Goal: Navigation & Orientation: Find specific page/section

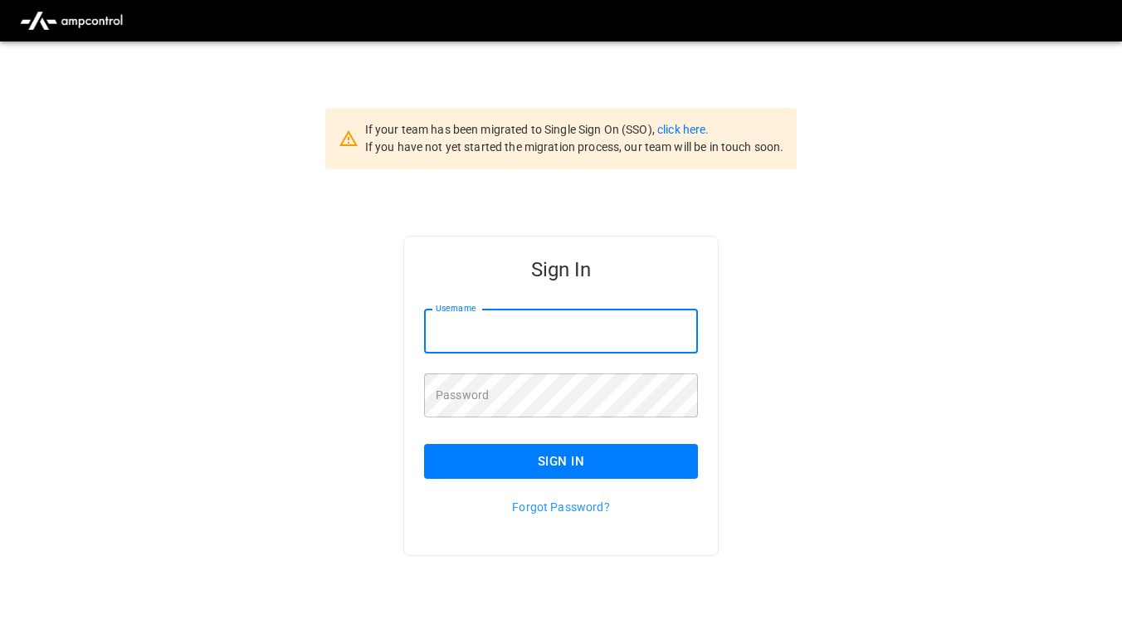
type input "**********"
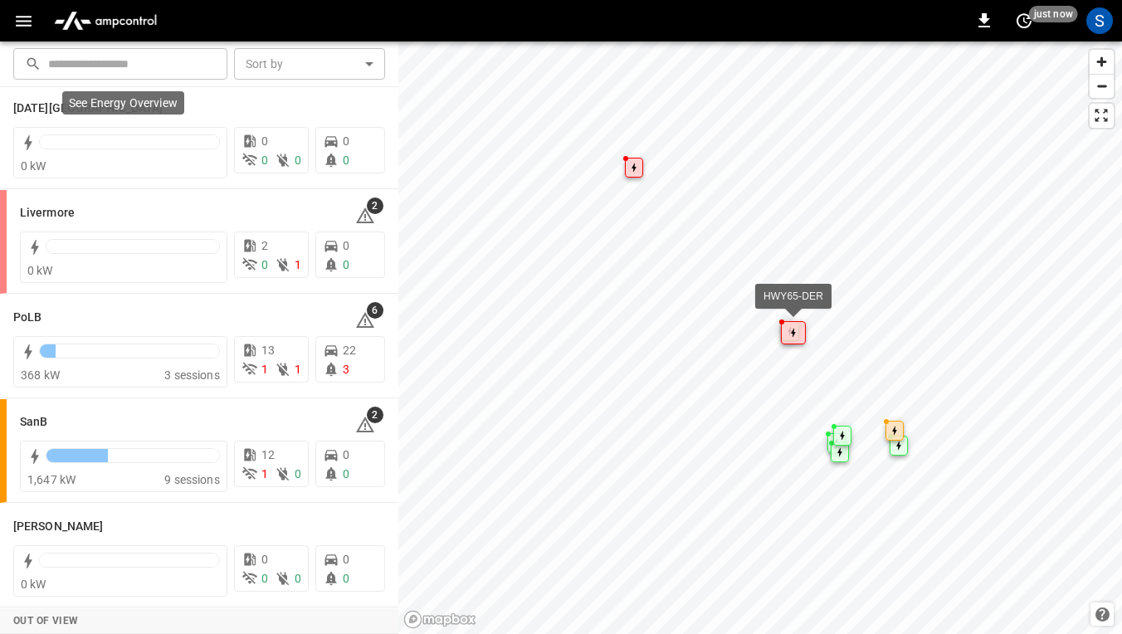
scroll to position [343, 0]
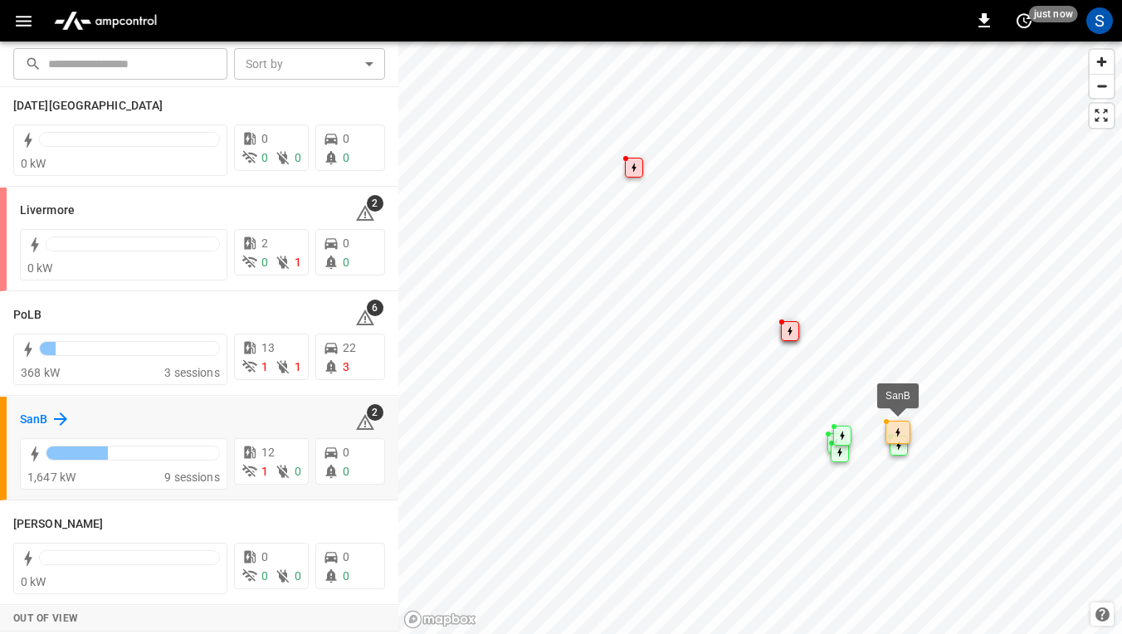
click at [54, 416] on icon at bounding box center [61, 419] width 20 height 20
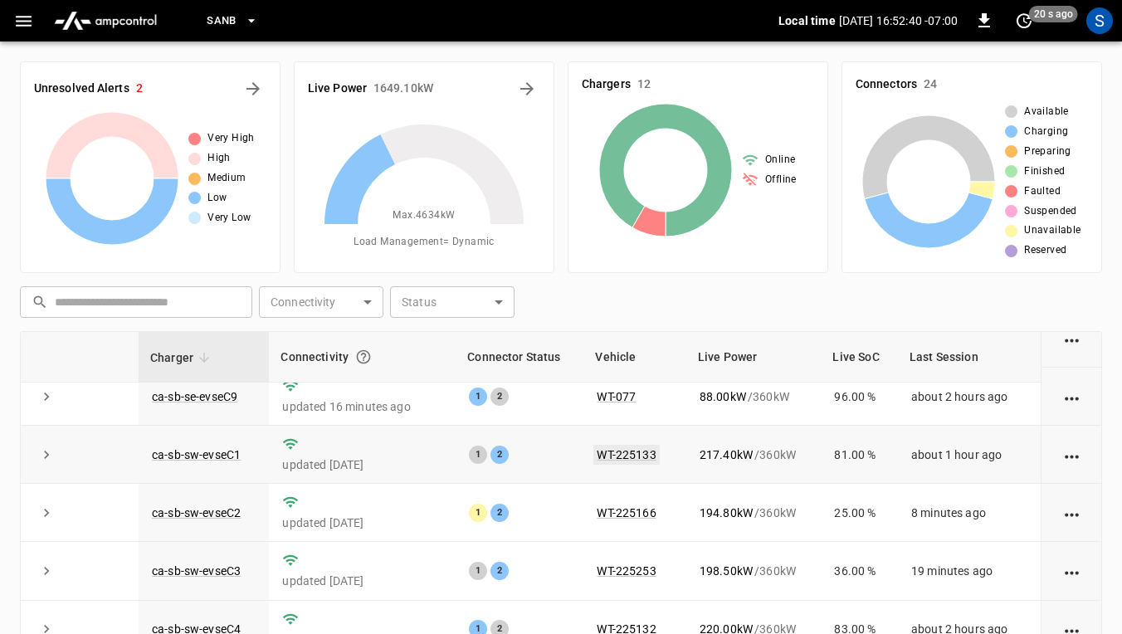
scroll to position [305, 0]
